Goal: Task Accomplishment & Management: Manage account settings

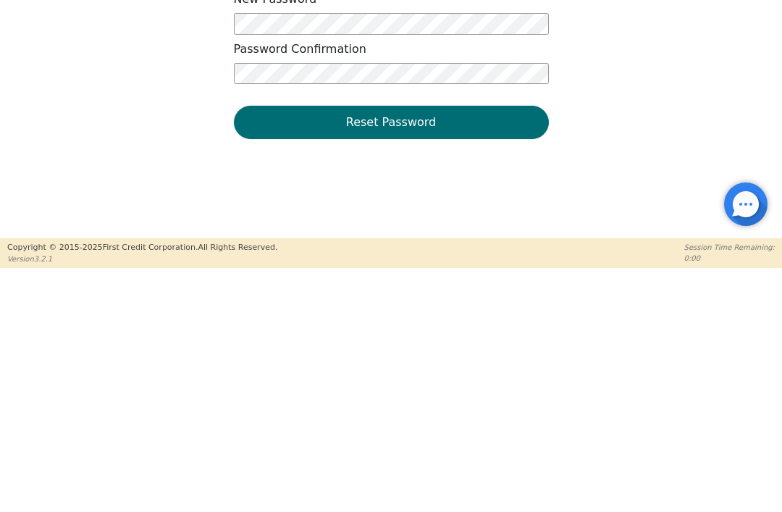
click at [619, 112] on div "Cancel Reset Password New Password Password Confirmation Reset Password" at bounding box center [391, 204] width 782 height 364
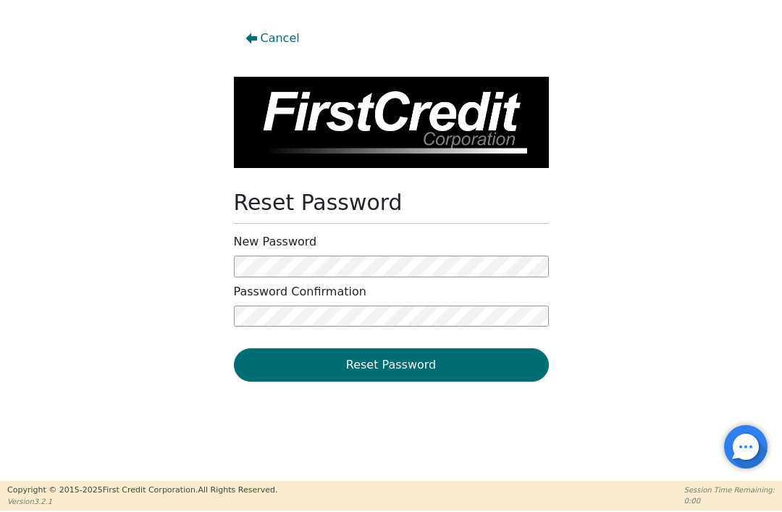
click at [506, 361] on button "Reset Password" at bounding box center [391, 364] width 315 height 33
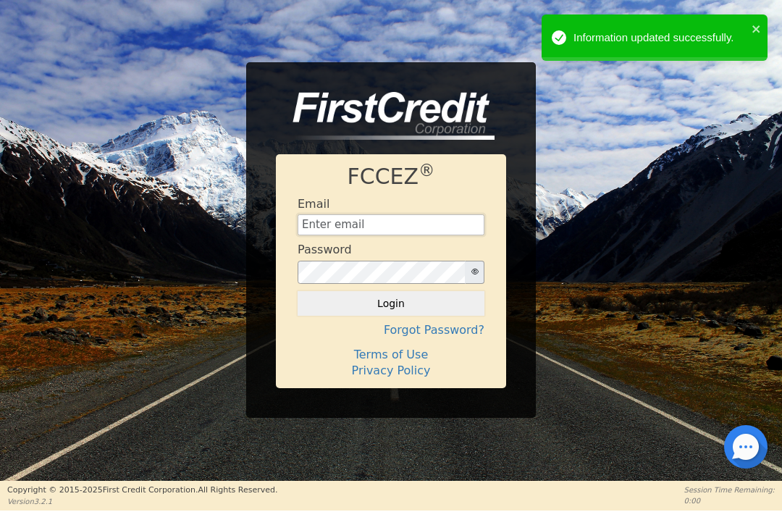
click at [453, 226] on input "text" at bounding box center [391, 225] width 187 height 22
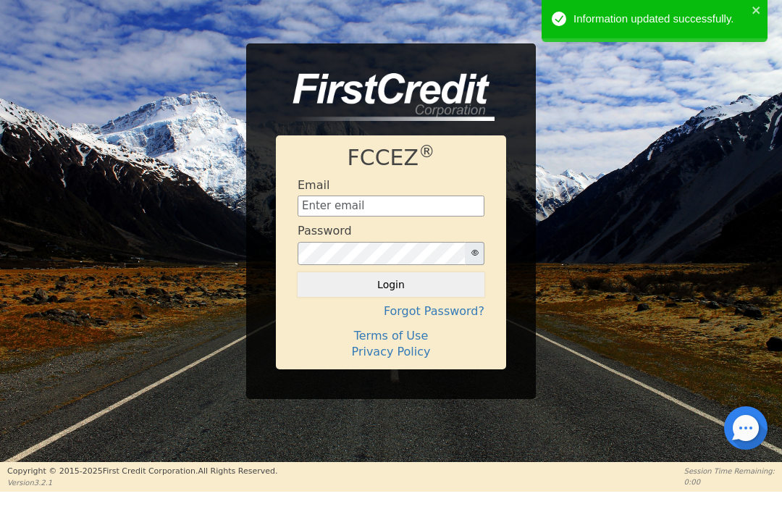
click at [679, 163] on div "FCCEZ ® Email Password Login Forgot Password? Terms of Use Privacy Policy" at bounding box center [391, 240] width 782 height 356
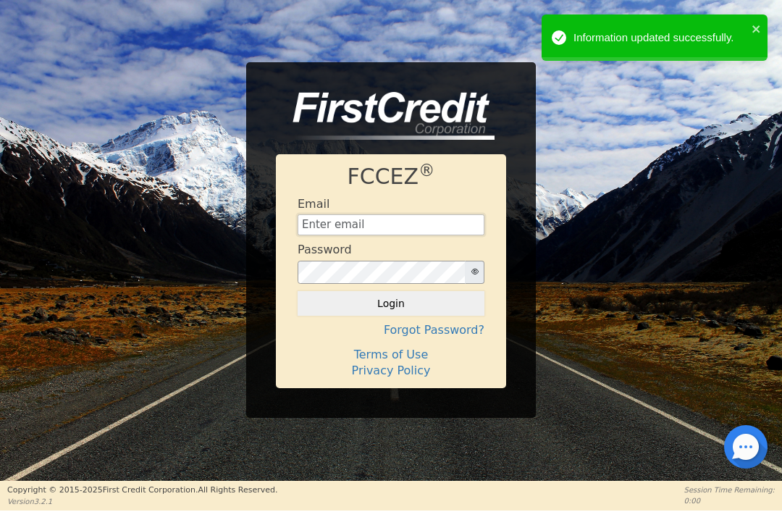
click at [425, 230] on input "text" at bounding box center [391, 225] width 187 height 22
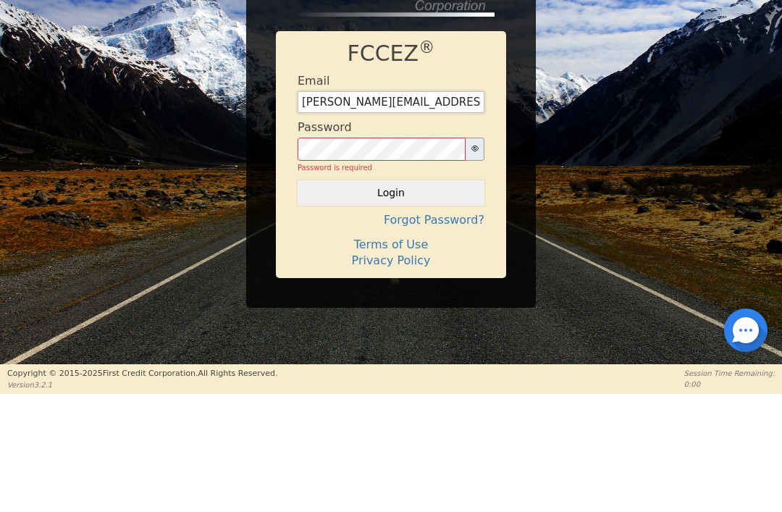
type input "[PERSON_NAME][EMAIL_ADDRESS][DOMAIN_NAME]"
click at [409, 237] on div "Password Password is required" at bounding box center [391, 264] width 187 height 54
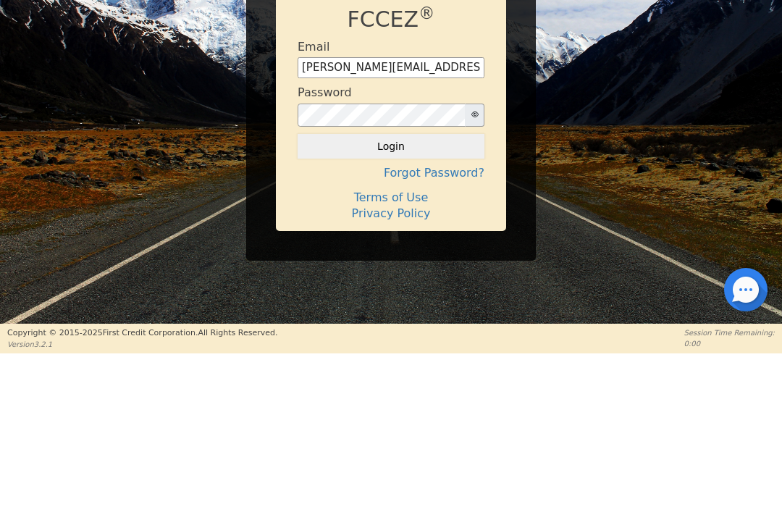
click at [522, 166] on div "FCCEZ ® Email [PERSON_NAME][EMAIL_ADDRESS][DOMAIN_NAME] Password Login Forgot P…" at bounding box center [391, 240] width 290 height 356
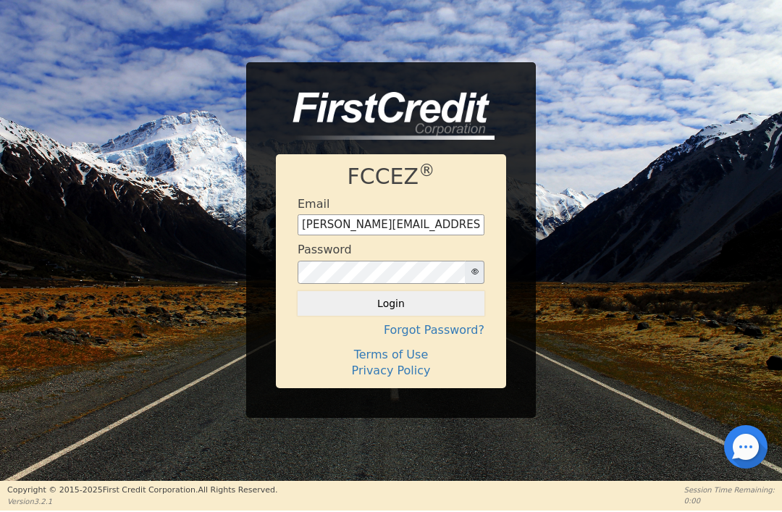
click at [427, 311] on button "Login" at bounding box center [391, 303] width 187 height 25
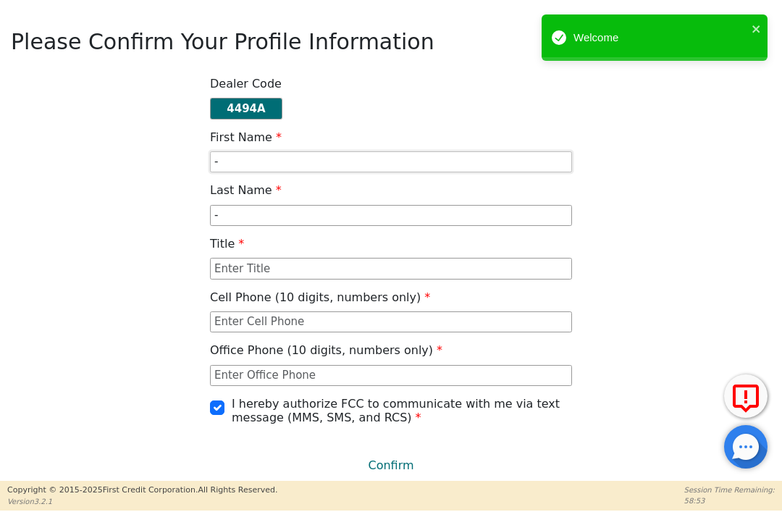
click at [458, 161] on input "-" at bounding box center [391, 162] width 362 height 22
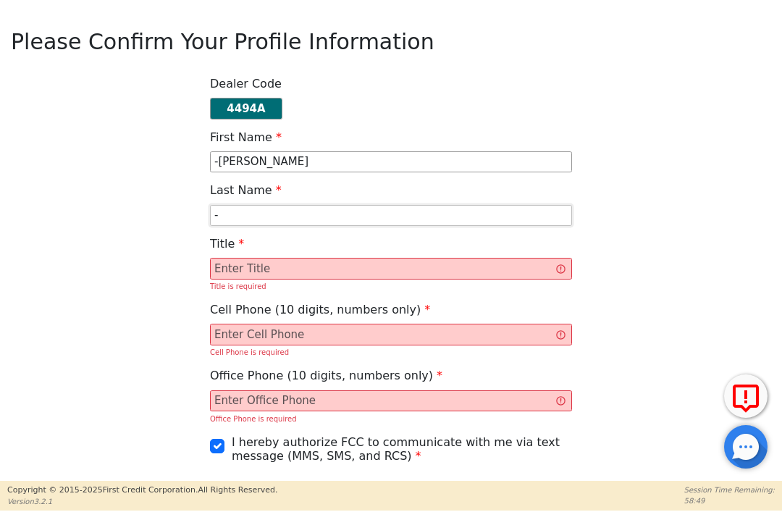
click at [444, 208] on input "-" at bounding box center [391, 216] width 362 height 22
type input "-[PERSON_NAME]"
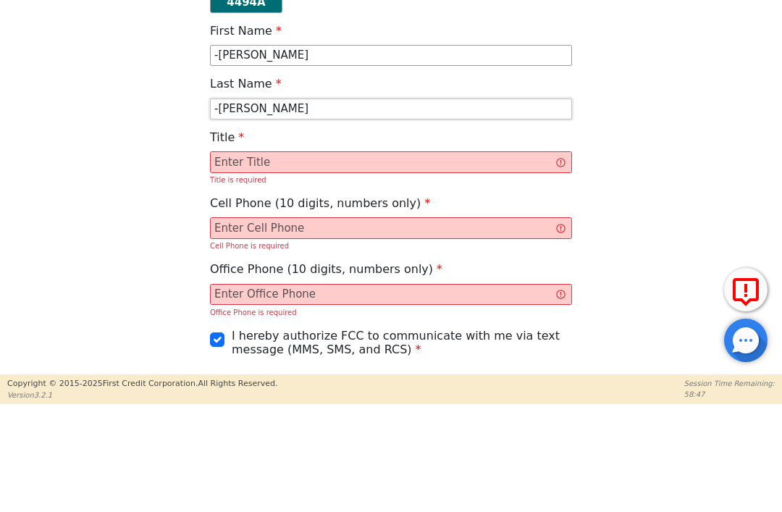
type input "-[PERSON_NAME]"
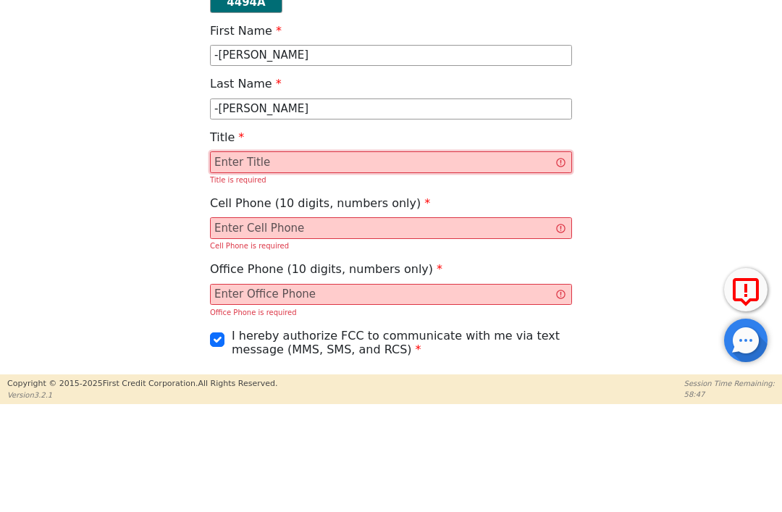
click at [498, 258] on input "text" at bounding box center [391, 269] width 362 height 22
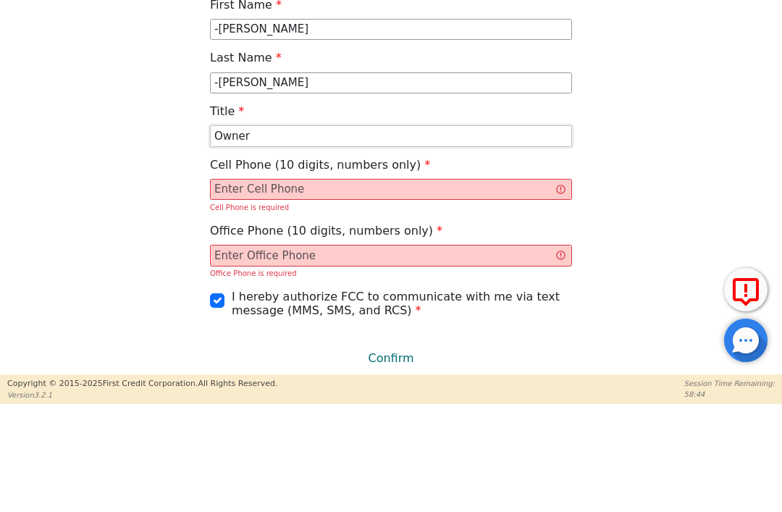
scroll to position [26, 0]
type input "Owner"
click at [453, 285] on input "text" at bounding box center [391, 296] width 362 height 22
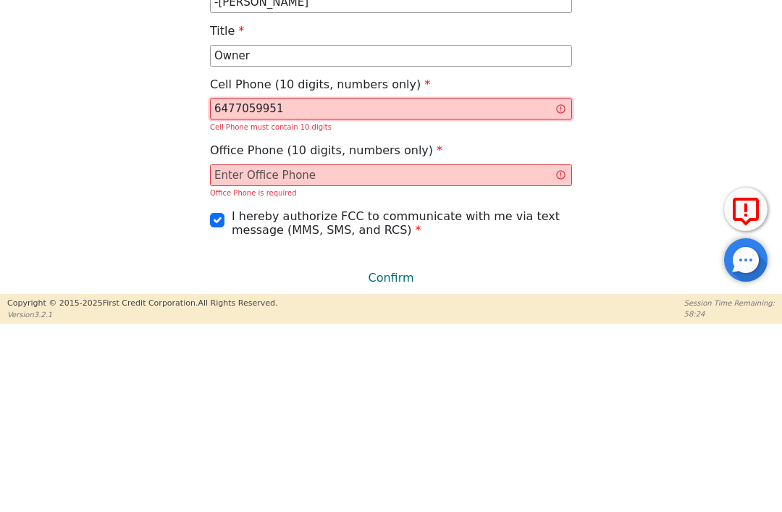
scroll to position [14, 0]
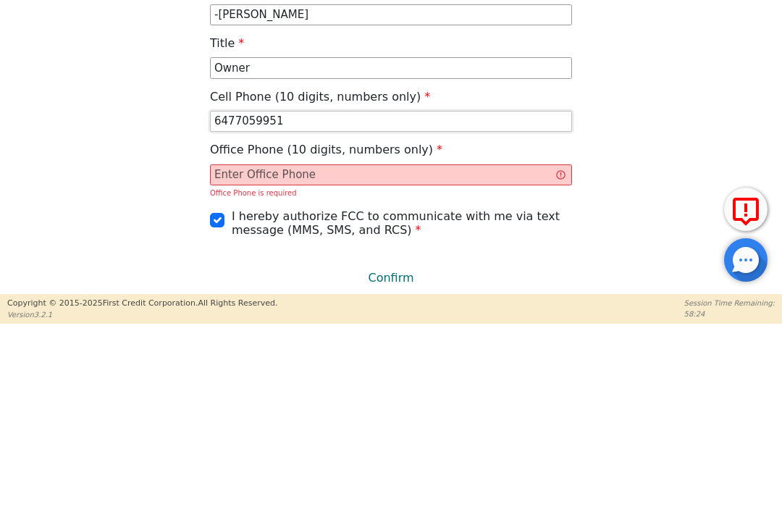
type input "6477059951"
click at [435, 351] on input "text" at bounding box center [391, 362] width 362 height 22
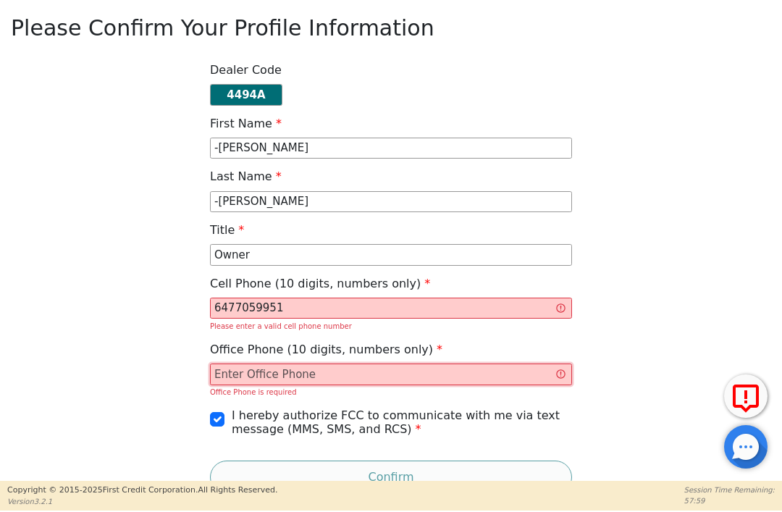
click at [430, 378] on input "text" at bounding box center [391, 375] width 362 height 22
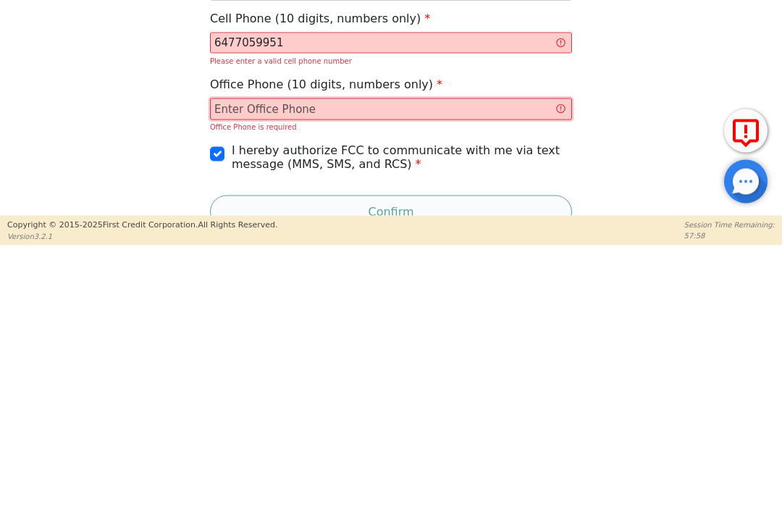
click at [380, 364] on input "text" at bounding box center [391, 375] width 362 height 22
paste input "[PHONE_NUMBER]"
click at [612, 114] on div "Dealer Code 4494A First Name -[PERSON_NAME] Last Name -[PERSON_NAME] Title Owne…" at bounding box center [392, 278] width 772 height 431
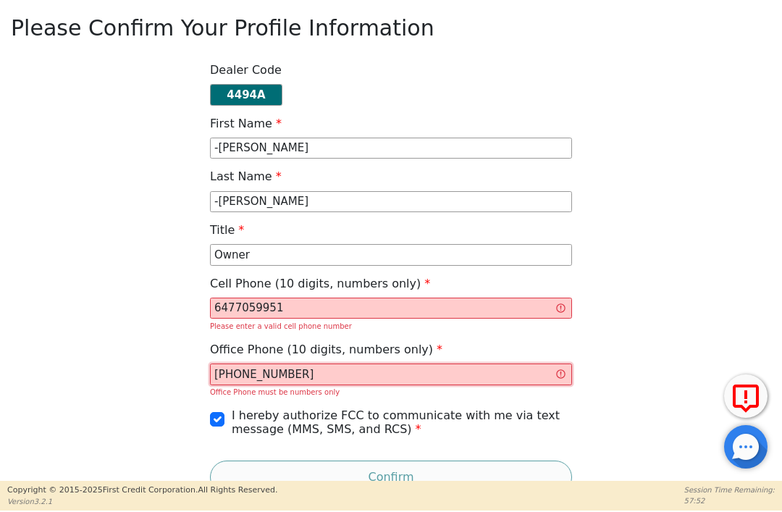
click at [234, 383] on input "[PHONE_NUMBER]" at bounding box center [391, 375] width 362 height 22
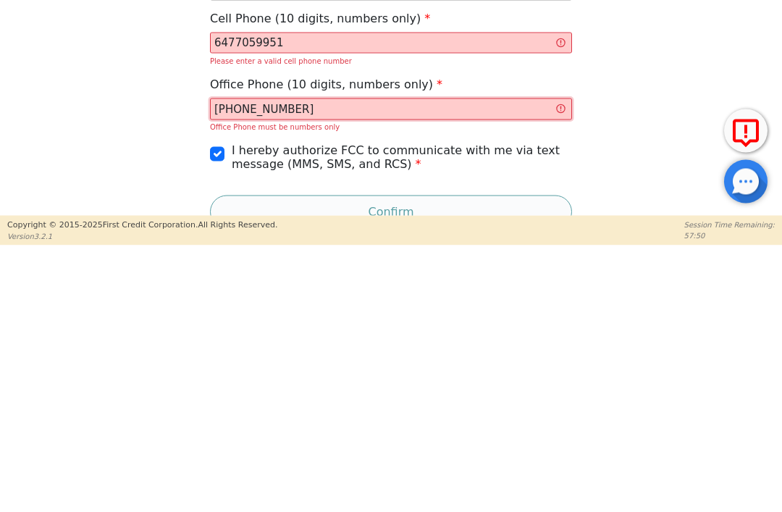
click at [262, 364] on input "[PHONE_NUMBER]" at bounding box center [391, 375] width 362 height 22
click at [238, 364] on input "833-4663221" at bounding box center [391, 375] width 362 height 22
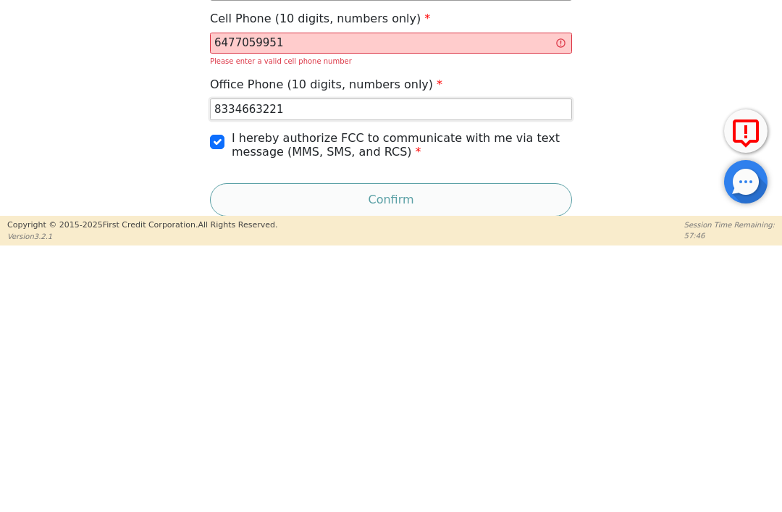
type input "8334663221"
click at [629, 83] on div "Dealer Code 4494A First Name -[PERSON_NAME] Last Name -[PERSON_NAME] Title Owne…" at bounding box center [392, 272] width 772 height 419
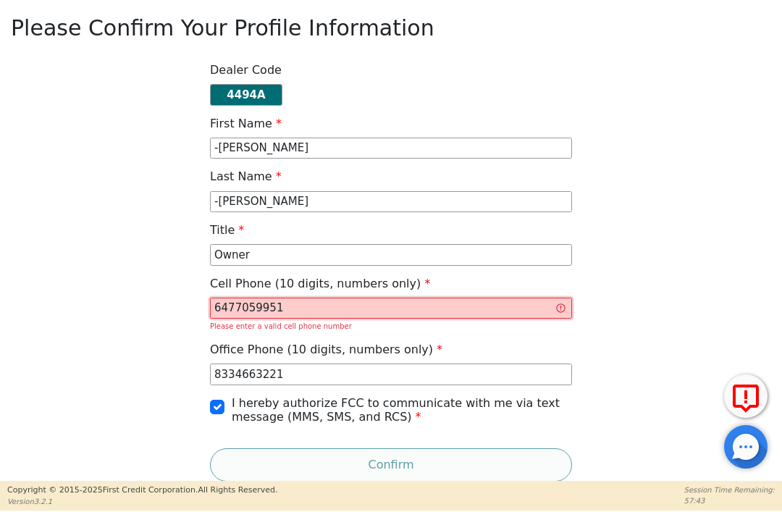
click at [407, 306] on input "6477059951" at bounding box center [391, 309] width 362 height 22
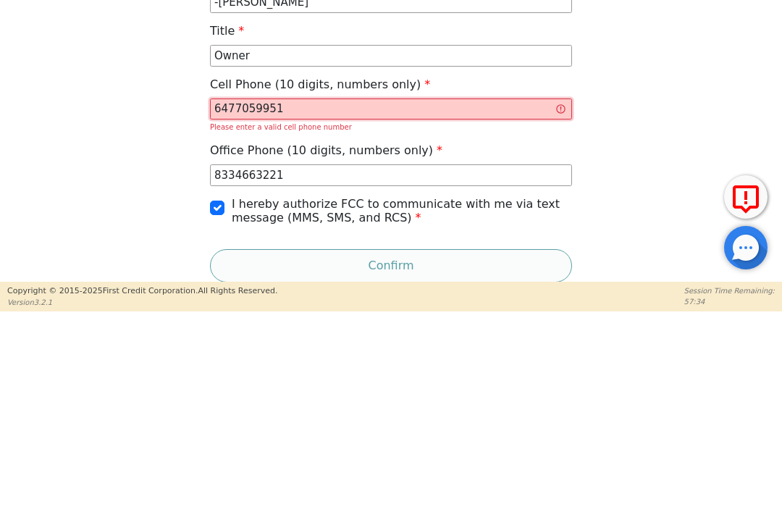
click at [559, 298] on input "6477059951" at bounding box center [391, 309] width 362 height 22
click at [564, 298] on input "6477059951" at bounding box center [391, 309] width 362 height 22
click at [559, 298] on input "6477059951" at bounding box center [391, 309] width 362 height 22
click at [551, 298] on input "6477059951" at bounding box center [391, 309] width 362 height 22
click at [636, 88] on div "Dealer Code 4494A First Name -[PERSON_NAME] Last Name -[PERSON_NAME] Title Owne…" at bounding box center [392, 272] width 772 height 419
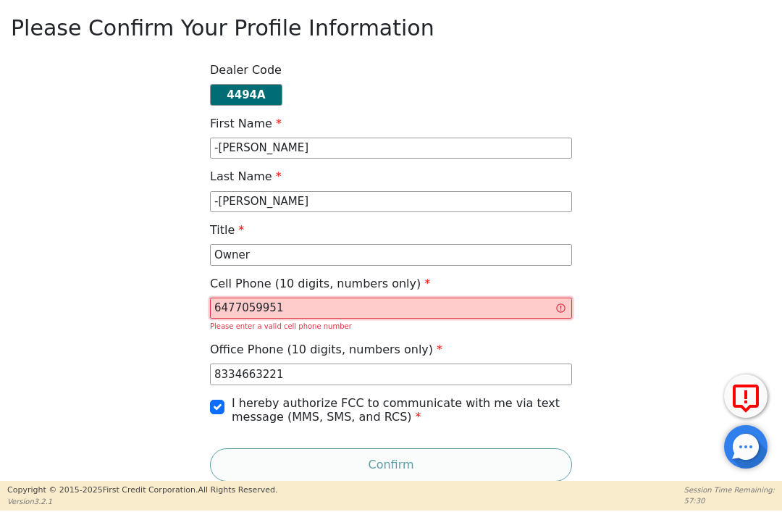
click at [291, 298] on input "6477059951" at bounding box center [391, 309] width 362 height 22
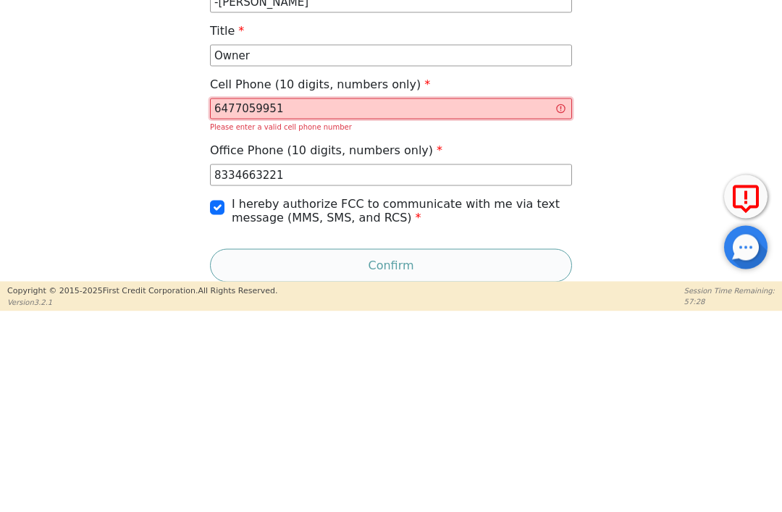
click at [254, 298] on input "6477059951" at bounding box center [391, 309] width 362 height 22
click at [658, 119] on div "Dealer Code 4494A First Name -[PERSON_NAME] Last Name -[PERSON_NAME] Title Owne…" at bounding box center [392, 272] width 772 height 419
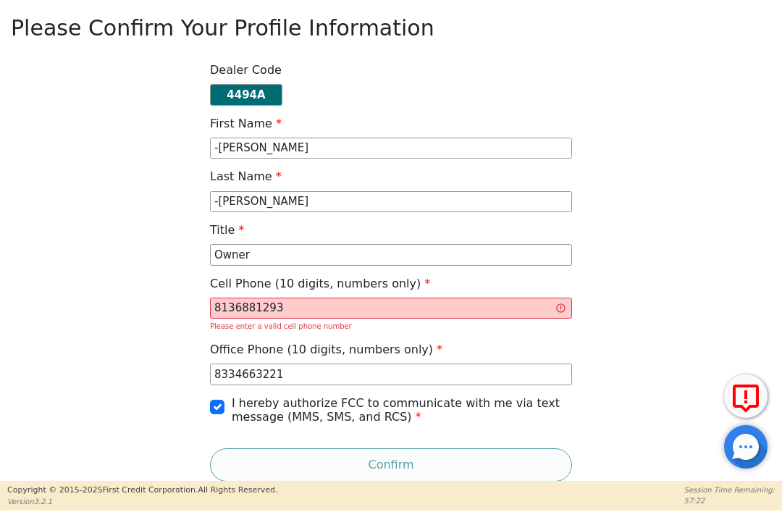
click at [565, 334] on form "Dealer Code 4494A First Name -[PERSON_NAME] Last Name -[PERSON_NAME] Title Owne…" at bounding box center [391, 272] width 362 height 419
click at [514, 449] on div "Confirm" at bounding box center [391, 464] width 362 height 33
click at [286, 381] on input "8334663221" at bounding box center [391, 375] width 362 height 22
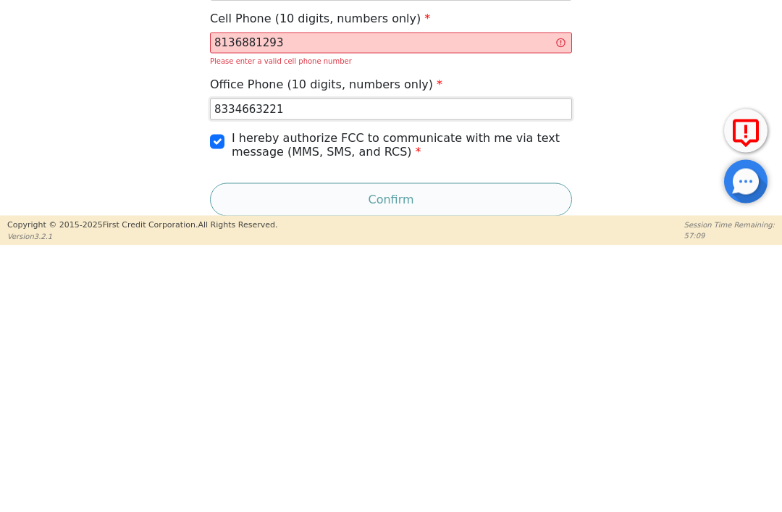
click at [256, 364] on input "8334663221" at bounding box center [391, 375] width 362 height 22
click at [275, 298] on input "8136881293" at bounding box center [391, 309] width 362 height 22
click at [238, 298] on input "8136881293" at bounding box center [391, 309] width 362 height 22
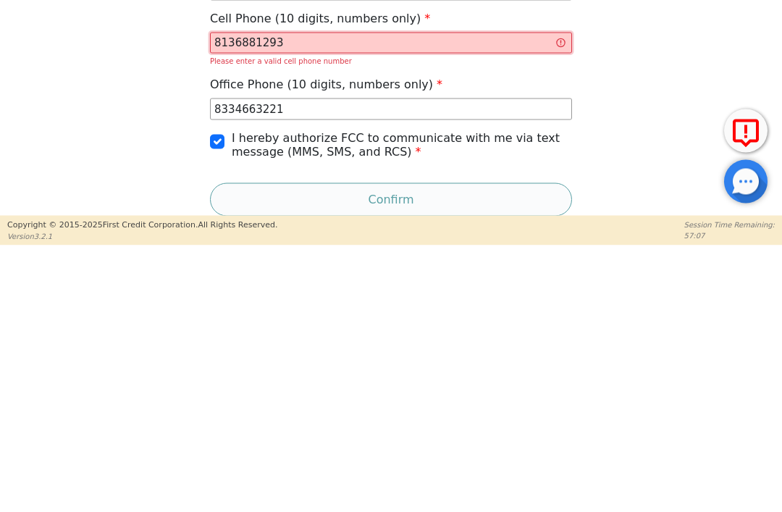
click at [238, 298] on input "8136881293" at bounding box center [391, 309] width 362 height 22
paste input "334663221"
type input "8334663221"
click at [419, 364] on input "8334663221" at bounding box center [391, 375] width 362 height 22
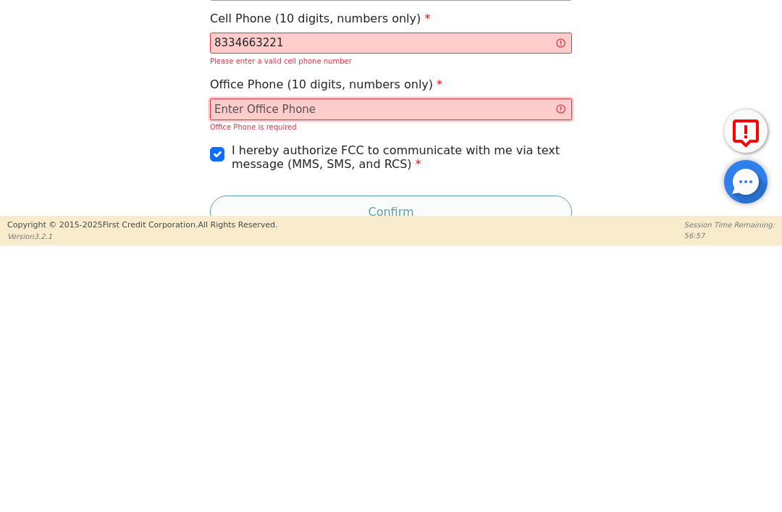
paste input "8334663221"
type input "8334663221"
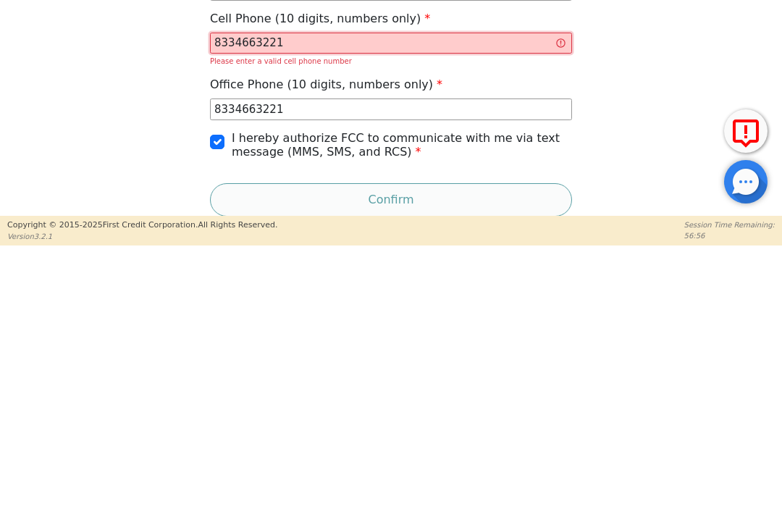
click at [245, 298] on input "8334663221" at bounding box center [391, 309] width 362 height 22
click at [244, 298] on input "8334663221" at bounding box center [391, 309] width 362 height 22
click at [242, 298] on input "8334663221" at bounding box center [391, 309] width 362 height 22
click at [241, 298] on input "8334663221" at bounding box center [391, 309] width 362 height 22
click at [242, 298] on input "8334663221" at bounding box center [391, 309] width 362 height 22
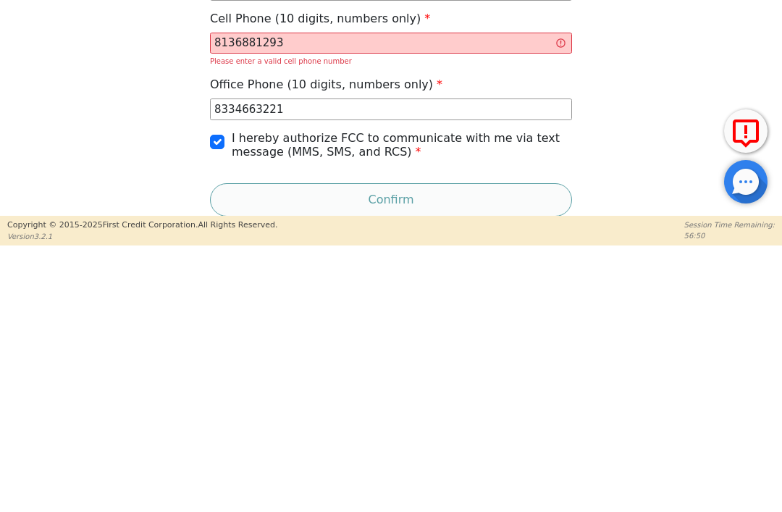
click at [493, 448] on div "Confirm" at bounding box center [391, 464] width 362 height 33
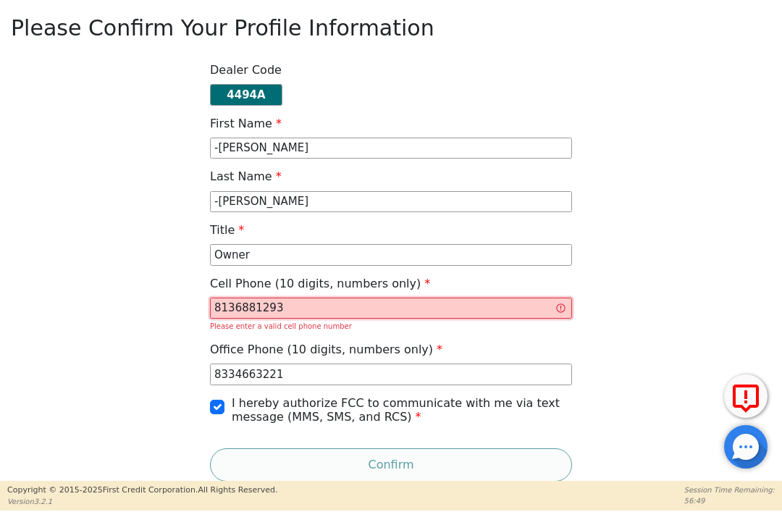
click at [323, 302] on input "8136881293" at bounding box center [391, 309] width 362 height 22
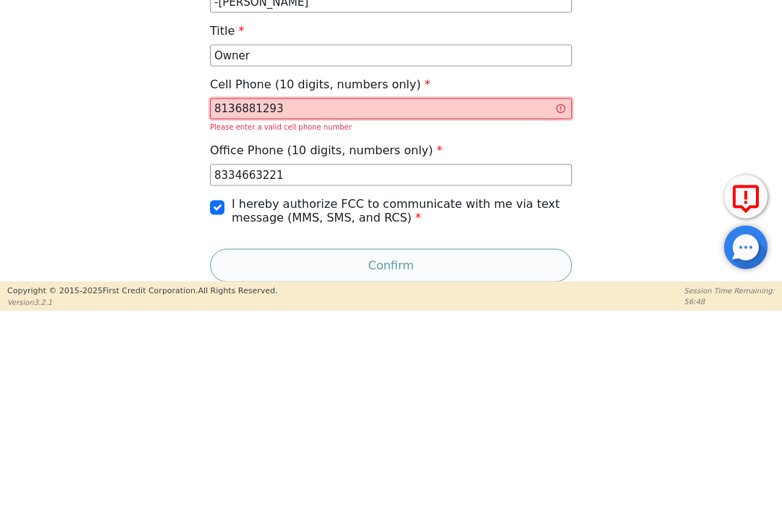
click at [225, 298] on input "8136881293" at bounding box center [391, 309] width 362 height 22
type input "Y"
type input "6477059951"
click at [635, 124] on div "Dealer Code 4494A First Name -[PERSON_NAME] Last Name -[PERSON_NAME] Title Owne…" at bounding box center [392, 272] width 772 height 419
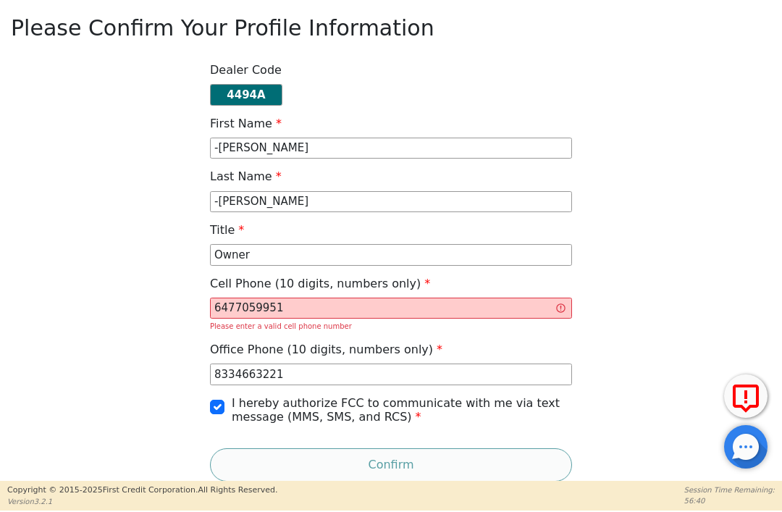
click at [637, 235] on div "Dealer Code 4494A First Name -[PERSON_NAME] Last Name -[PERSON_NAME] Title Owne…" at bounding box center [392, 272] width 772 height 419
click at [498, 453] on div "Confirm" at bounding box center [391, 464] width 362 height 33
click at [214, 406] on input "I hereby authorize FCC to communicate with me via text message (MMS, SMS, and R…" at bounding box center [217, 407] width 14 height 14
click at [217, 407] on input "I hereby authorize FCC to communicate with me via text message (MMS, SMS, and R…" at bounding box center [217, 407] width 14 height 14
checkbox input "true"
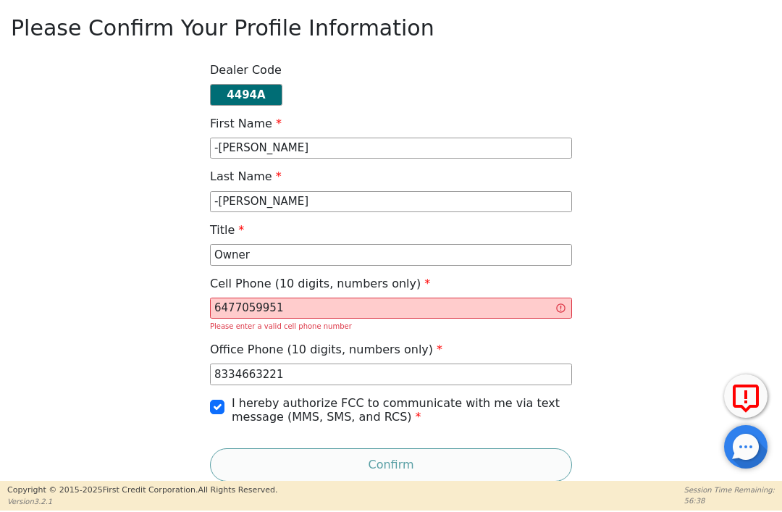
click at [494, 461] on div "Confirm" at bounding box center [391, 464] width 362 height 33
click at [493, 461] on div "Confirm" at bounding box center [391, 464] width 362 height 33
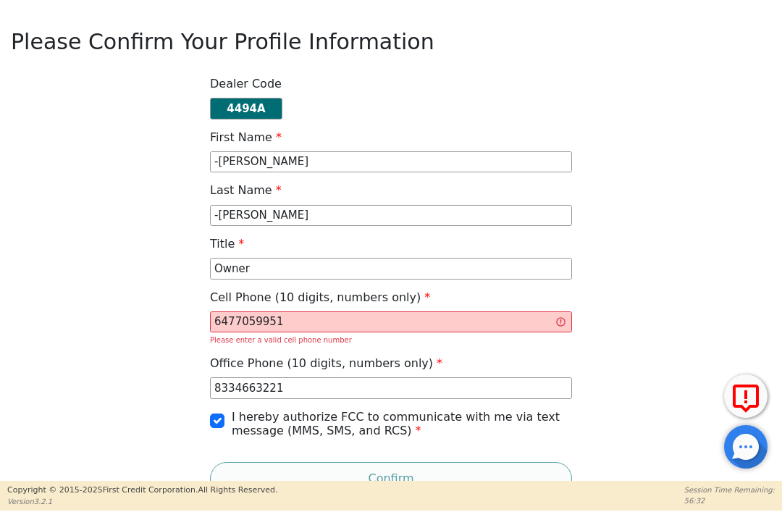
scroll to position [0, 0]
click at [246, 319] on input "6477059951" at bounding box center [391, 322] width 362 height 22
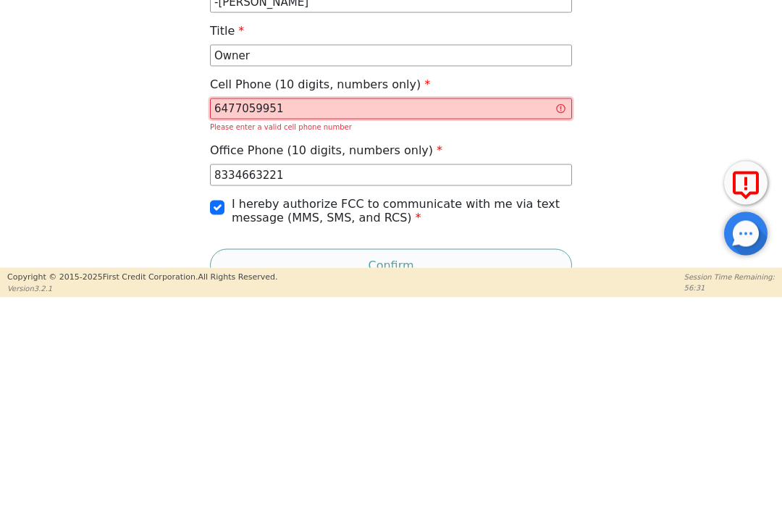
click at [251, 311] on input "6477059951" at bounding box center [391, 322] width 362 height 22
click at [253, 377] on input "8334663221" at bounding box center [391, 388] width 362 height 22
click at [252, 237] on form "Dealer Code 4494A First Name -[PERSON_NAME] Last Name -[PERSON_NAME] Title Owne…" at bounding box center [391, 286] width 362 height 419
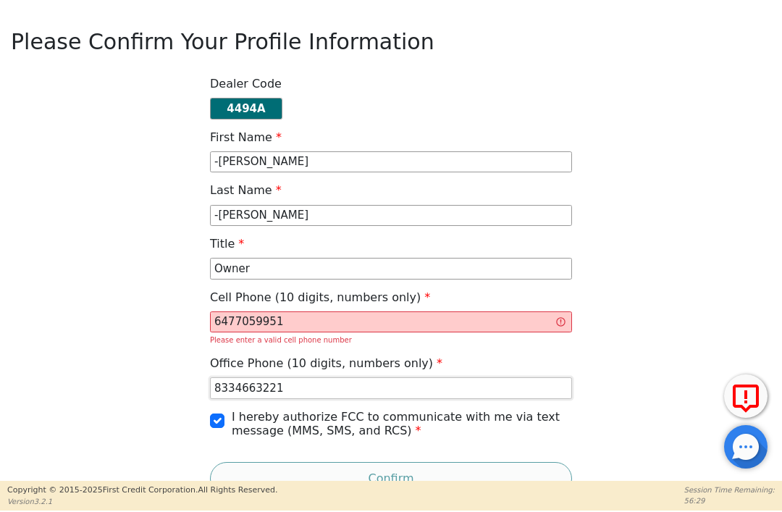
click at [250, 377] on input "8334663221" at bounding box center [391, 388] width 362 height 22
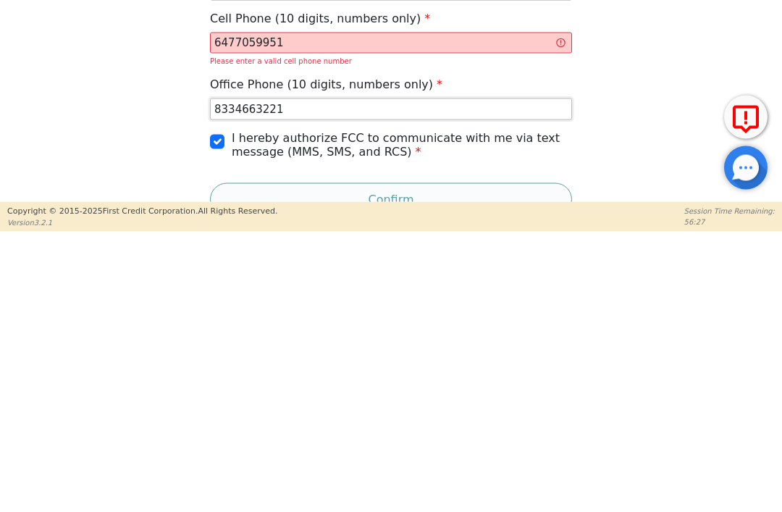
click at [244, 377] on input "8334663221" at bounding box center [391, 388] width 362 height 22
click at [243, 377] on input "8334663221" at bounding box center [391, 388] width 362 height 22
type input "6477059951"
click at [281, 311] on input "6477059951" at bounding box center [391, 322] width 362 height 22
click at [249, 311] on input "6477059951" at bounding box center [391, 322] width 362 height 22
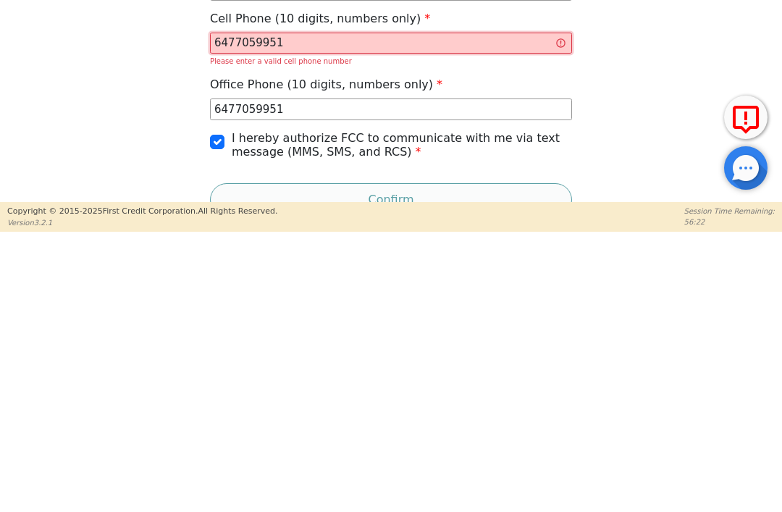
click at [248, 311] on input "6477059951" at bounding box center [391, 322] width 362 height 22
type input "8"
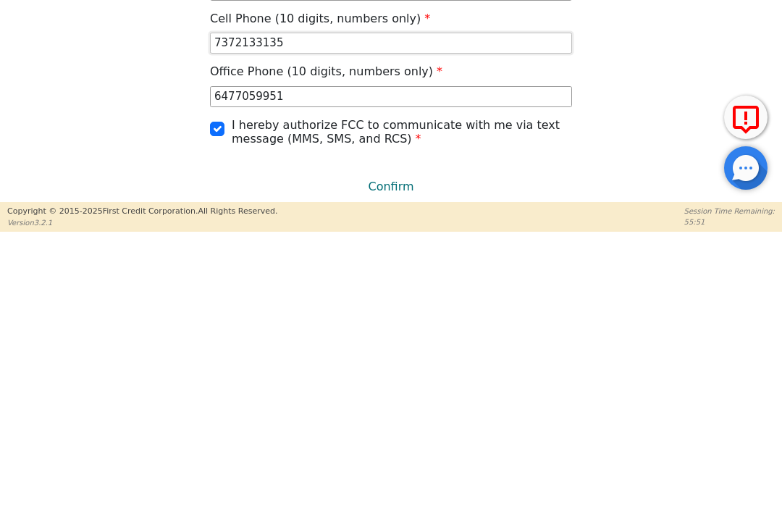
type input "7372133135"
click at [623, 90] on div "Dealer Code 4494A First Name -[PERSON_NAME] Last Name -[PERSON_NAME] Title Owne…" at bounding box center [392, 280] width 772 height 406
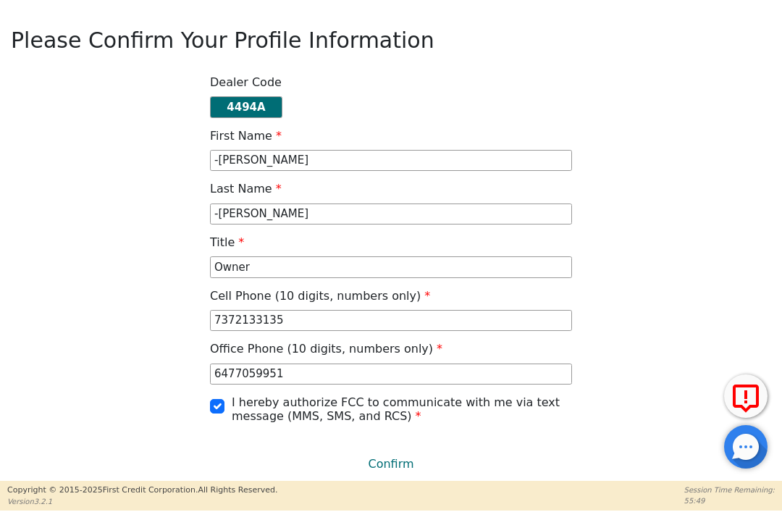
click at [407, 477] on button "Confirm" at bounding box center [391, 464] width 362 height 33
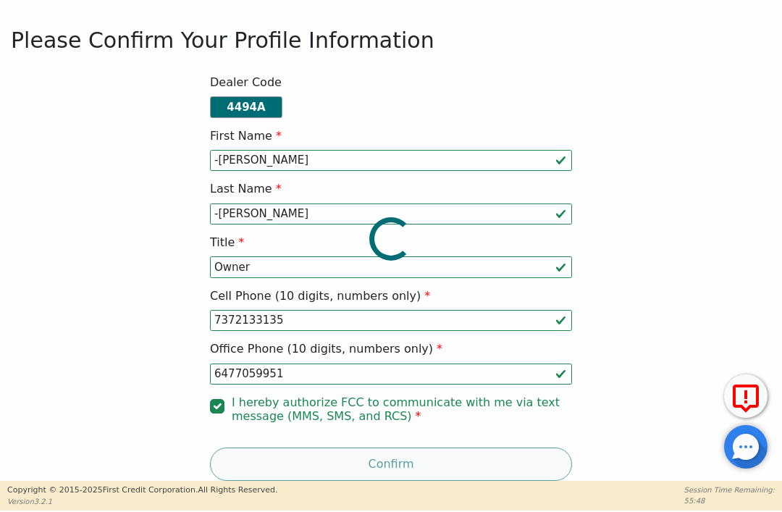
scroll to position [1, 0]
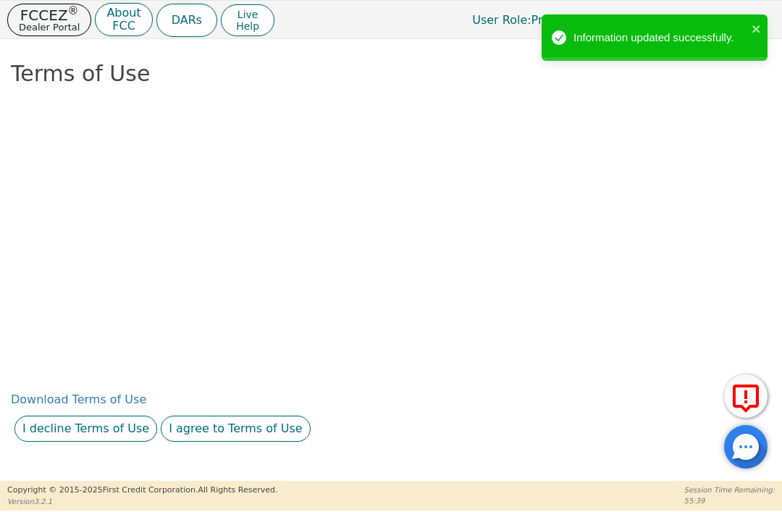
click at [238, 442] on button "I agree to Terms of Use" at bounding box center [236, 429] width 150 height 26
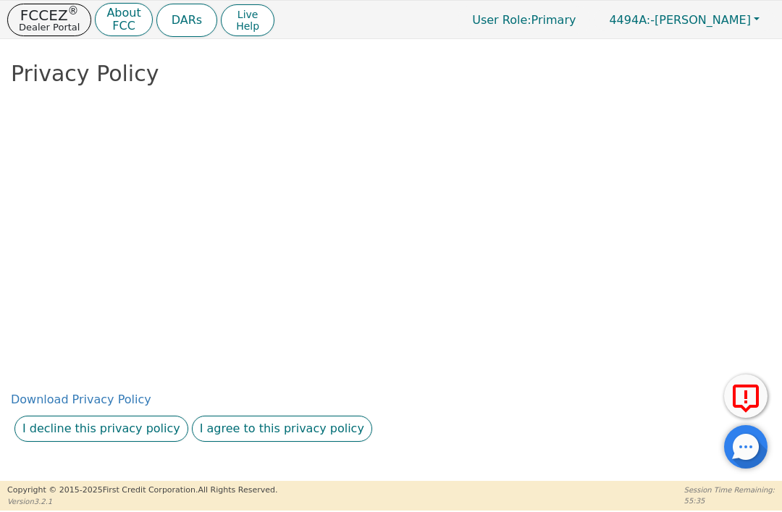
click at [277, 442] on button "I agree to this privacy policy" at bounding box center [282, 429] width 180 height 26
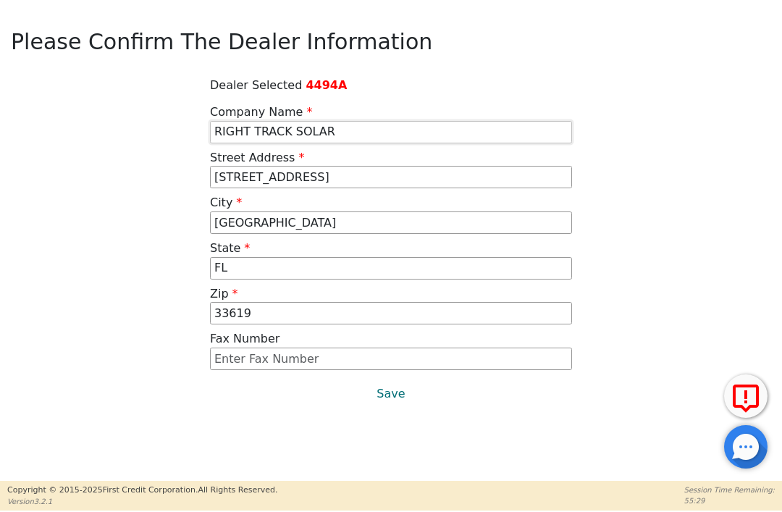
click at [351, 125] on input "RIGHT TRACK SOLAR" at bounding box center [391, 132] width 362 height 22
click at [314, 129] on input "RIGHT TRACK SOLAR" at bounding box center [391, 132] width 362 height 22
click at [314, 128] on input "RIGHT TRACK SOLAR" at bounding box center [391, 132] width 362 height 22
type input "RIGHT TRACK HOME SOLUTIONS"
click at [632, 138] on div "Dealer Selected 4494A Company Name RIGHT TRACK HOME SOLUTIONS Street Address [S…" at bounding box center [392, 249] width 772 height 345
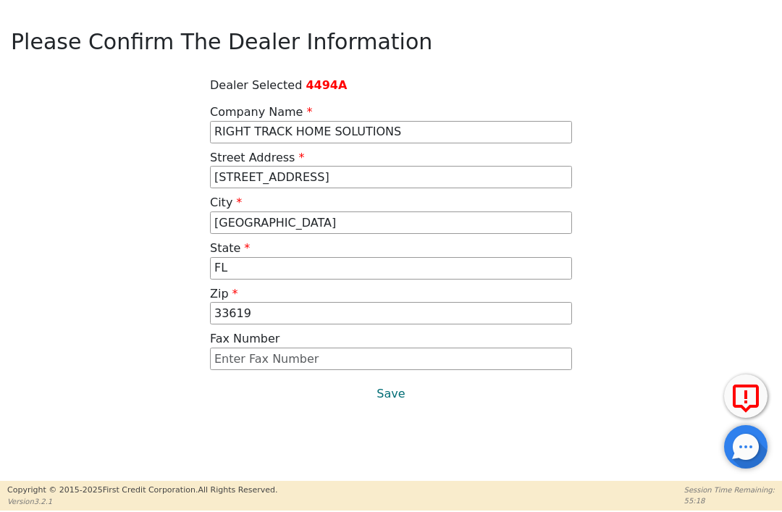
click at [387, 394] on button "Save" at bounding box center [391, 393] width 362 height 33
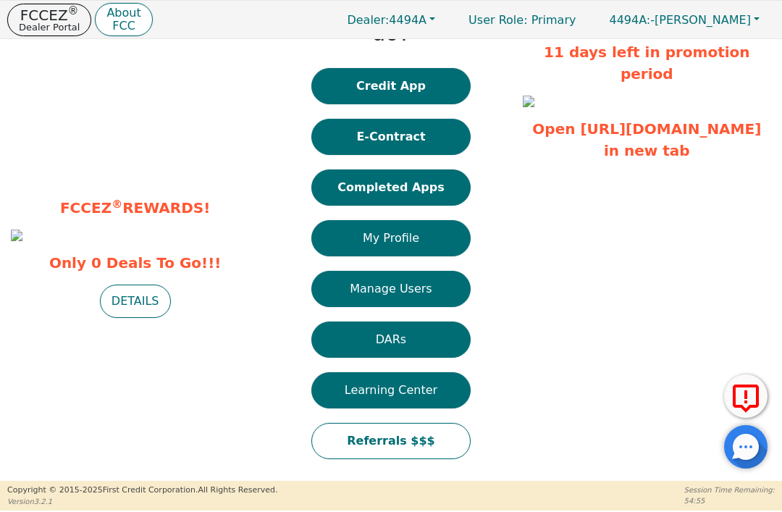
scroll to position [63, 0]
